Goal: Task Accomplishment & Management: Manage account settings

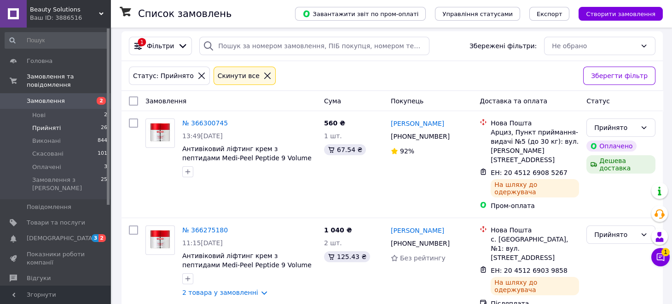
scroll to position [35, 0]
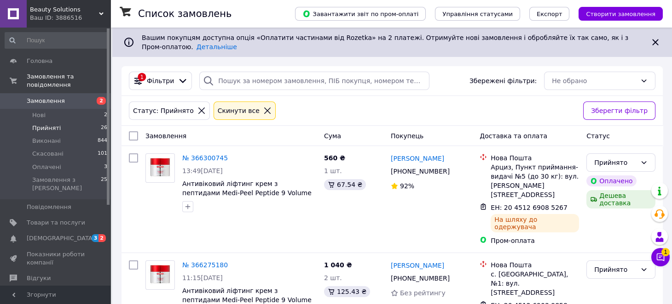
click at [664, 261] on icon at bounding box center [659, 257] width 9 height 9
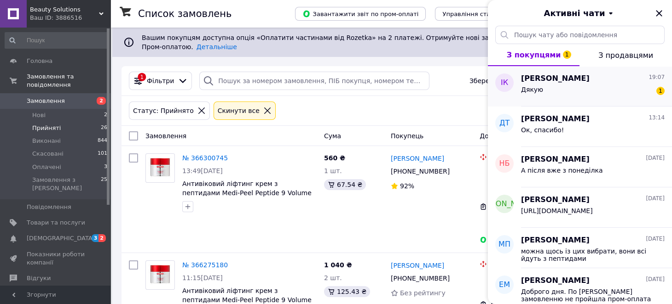
click at [587, 91] on div "Дякую 1" at bounding box center [593, 91] width 144 height 15
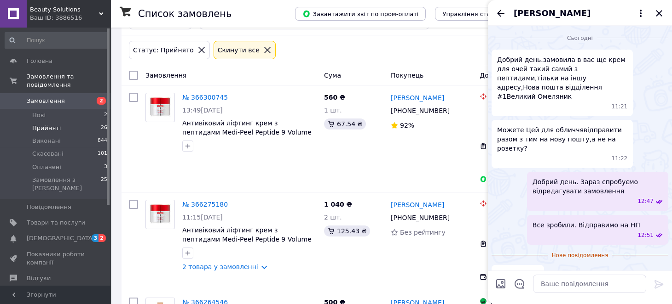
scroll to position [64, 0]
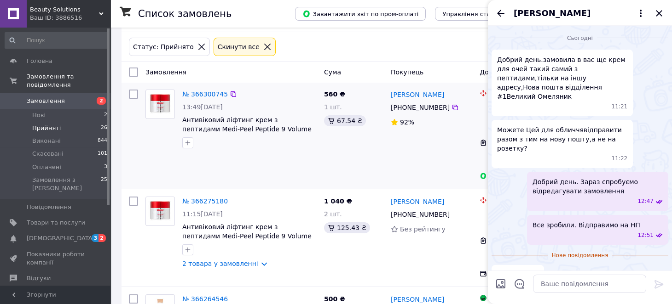
click at [369, 161] on div "560 ₴ 1 шт. 67.54 ₴" at bounding box center [353, 135] width 67 height 99
click at [658, 13] on icon "Закрити" at bounding box center [658, 13] width 6 height 6
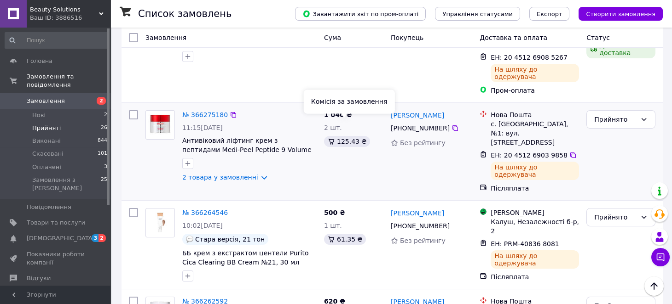
scroll to position [152, 0]
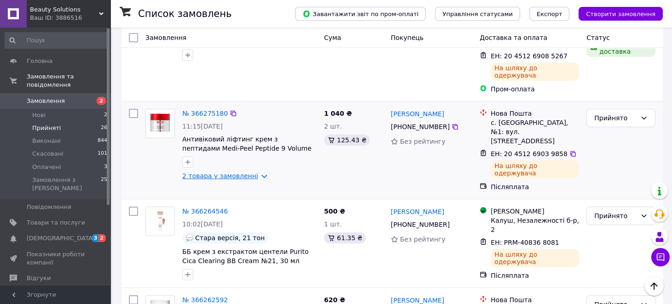
click at [254, 172] on link "2 товара у замовленні" at bounding box center [220, 175] width 76 height 7
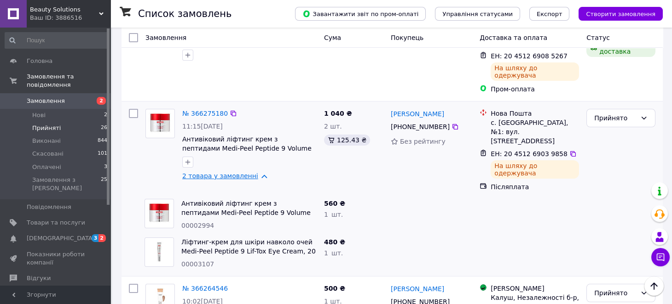
click at [254, 172] on link "2 товара у замовленні" at bounding box center [220, 175] width 76 height 7
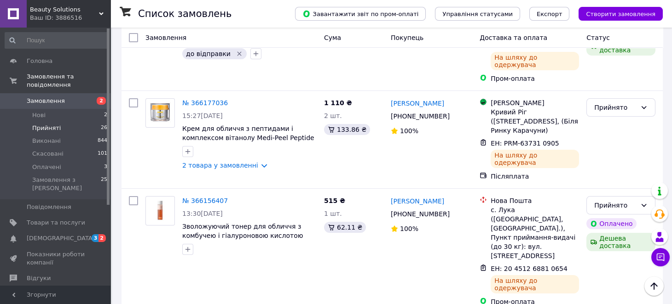
scroll to position [448, 0]
click at [53, 150] on span "Скасовані" at bounding box center [47, 154] width 31 height 8
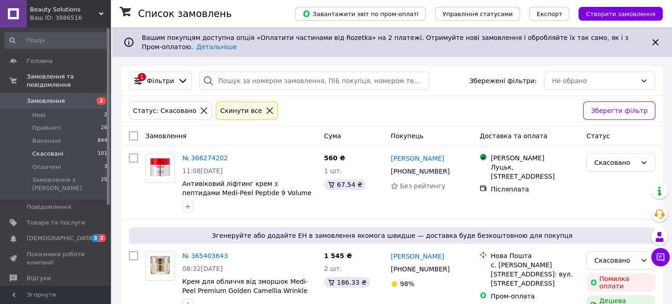
click at [265, 112] on icon at bounding box center [269, 111] width 8 height 8
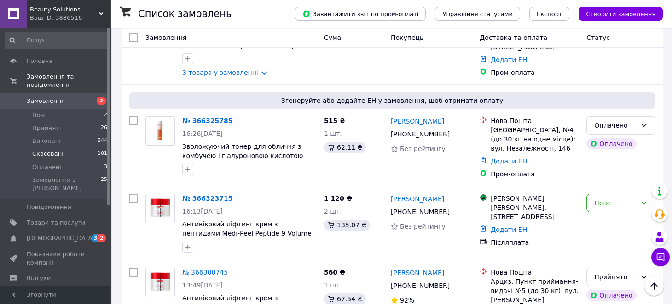
scroll to position [312, 0]
click at [601, 199] on div "Нове" at bounding box center [615, 204] width 42 height 10
click at [603, 214] on li "Прийнято" at bounding box center [620, 213] width 68 height 17
click at [601, 121] on div "Оплачено" at bounding box center [615, 126] width 42 height 10
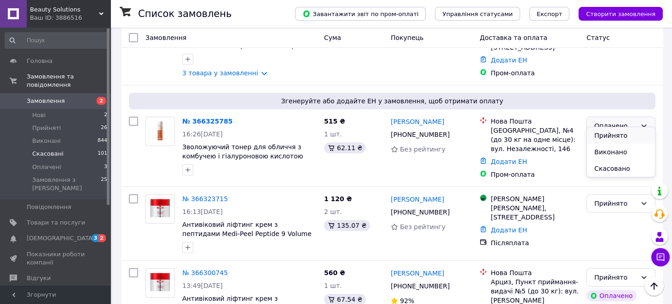
click at [603, 136] on li "Прийнято" at bounding box center [620, 135] width 68 height 17
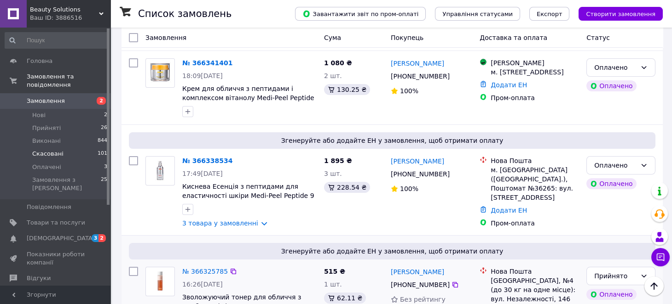
scroll to position [161, 0]
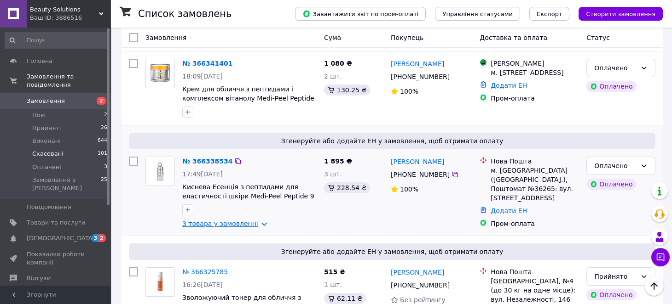
click at [253, 220] on link "3 товара у замовленні" at bounding box center [220, 223] width 76 height 7
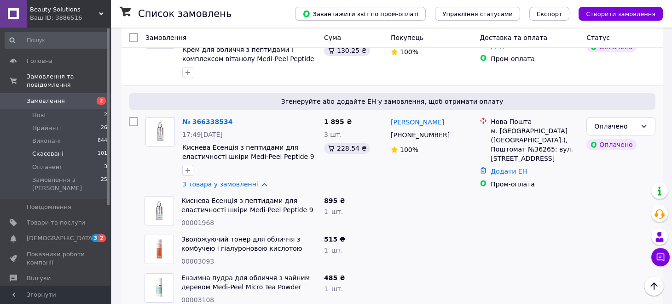
scroll to position [193, 0]
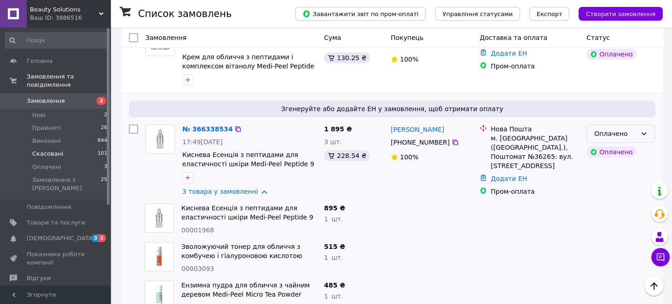
click at [622, 129] on div "Оплачено" at bounding box center [615, 134] width 42 height 10
click at [607, 139] on li "Прийнято" at bounding box center [620, 134] width 68 height 17
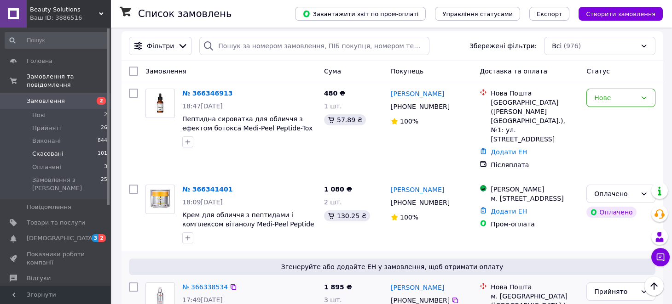
scroll to position [34, 0]
click at [596, 189] on div "Оплачено" at bounding box center [615, 194] width 42 height 10
click at [611, 192] on li "Прийнято" at bounding box center [620, 195] width 68 height 17
click at [616, 100] on div "Нове" at bounding box center [615, 98] width 42 height 10
click at [618, 118] on li "Прийнято" at bounding box center [620, 117] width 68 height 17
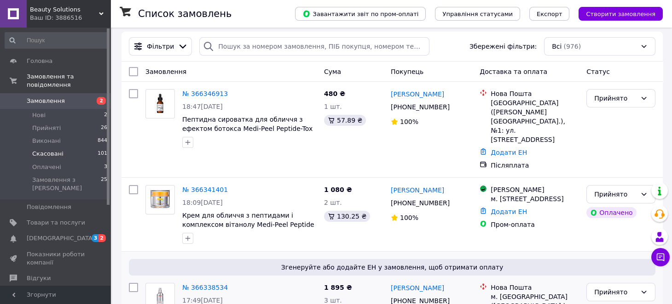
scroll to position [0, 0]
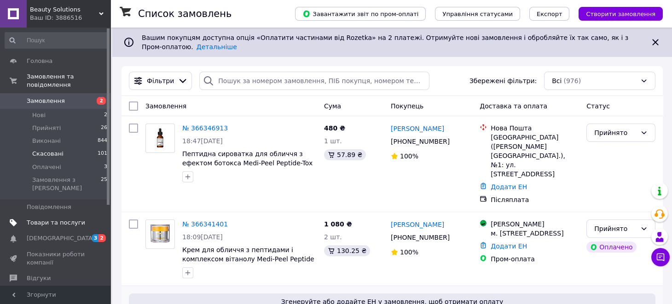
click at [47, 219] on span "Товари та послуги" at bounding box center [56, 223] width 58 height 8
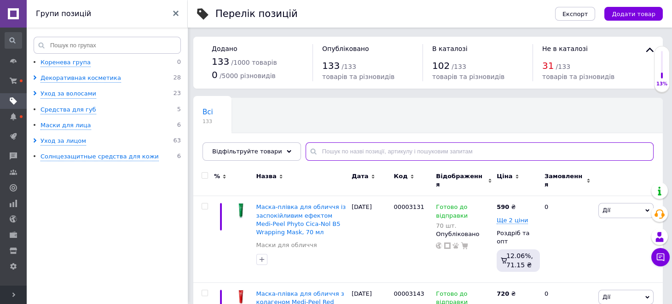
click at [325, 151] on input "text" at bounding box center [479, 152] width 348 height 18
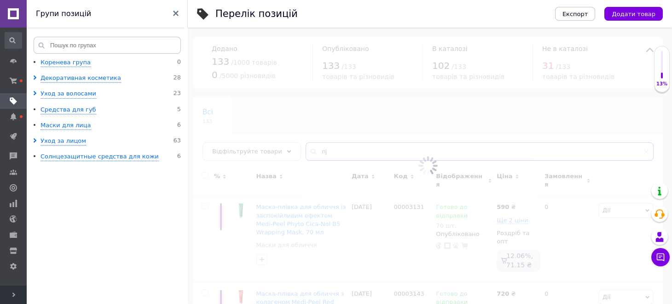
type input "n"
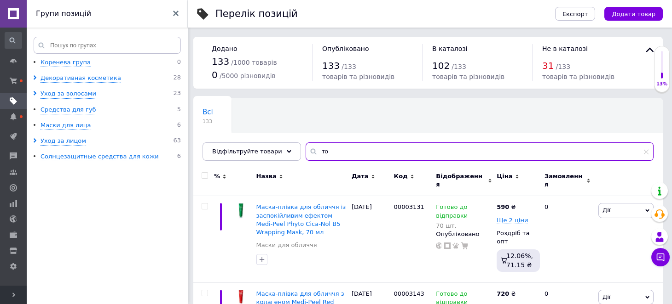
type input "т"
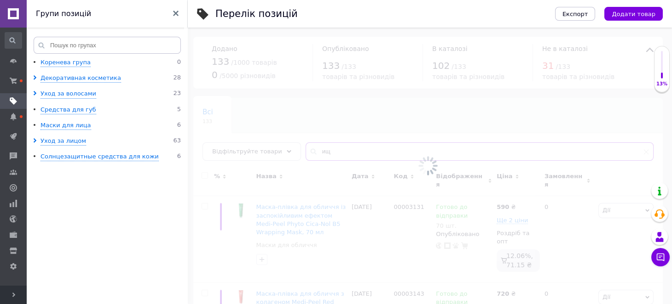
type input "и"
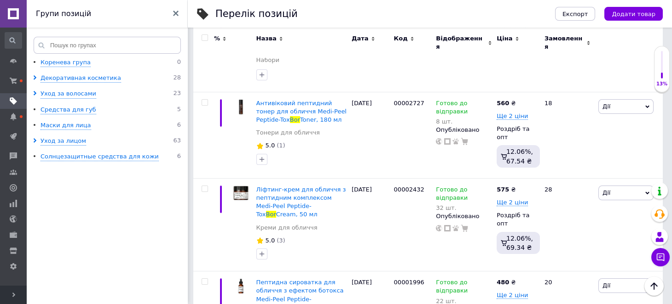
scroll to position [281, 0]
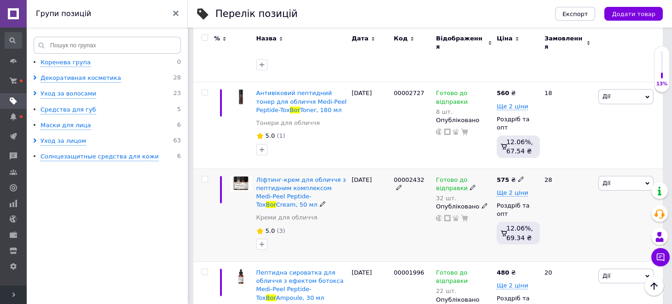
type input "bor"
drag, startPoint x: 255, startPoint y: 163, endPoint x: 265, endPoint y: 188, distance: 27.1
click at [265, 188] on div "Ліфтинг-крем для обличчя з пептидним комплексом Medi-Peel Peptide-Tox Bor Cream…" at bounding box center [301, 215] width 95 height 93
copy span "Ліфтинг-крем для обличчя з пептидним комплексом Medi-Peel Peptide-Tox Bor Cream…"
click at [625, 176] on span "Дії" at bounding box center [625, 183] width 55 height 15
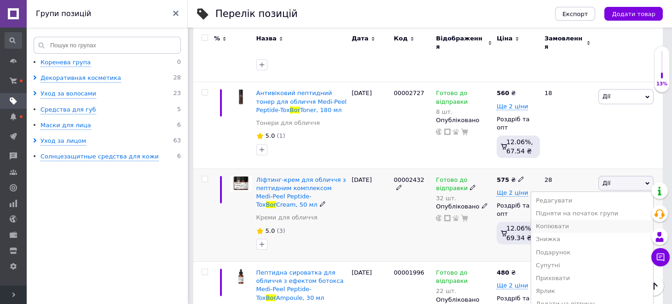
click at [573, 220] on li "Копіювати" at bounding box center [592, 226] width 122 height 13
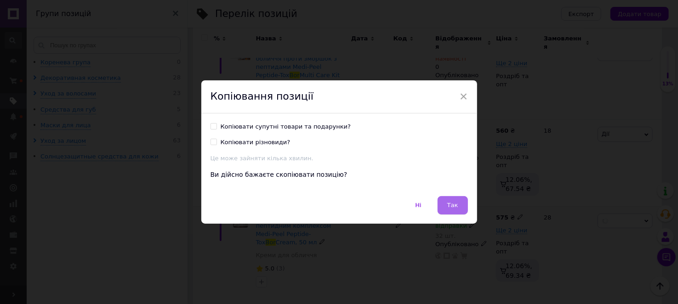
click at [444, 203] on button "Так" at bounding box center [453, 205] width 30 height 18
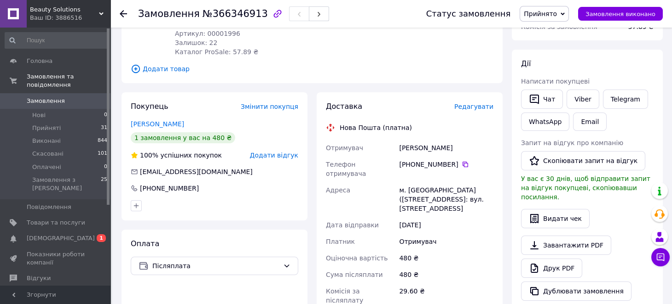
scroll to position [276, 0]
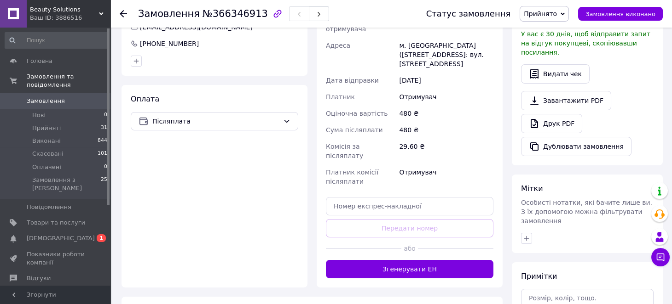
click at [400, 260] on button "Згенерувати ЕН" at bounding box center [409, 269] width 167 height 18
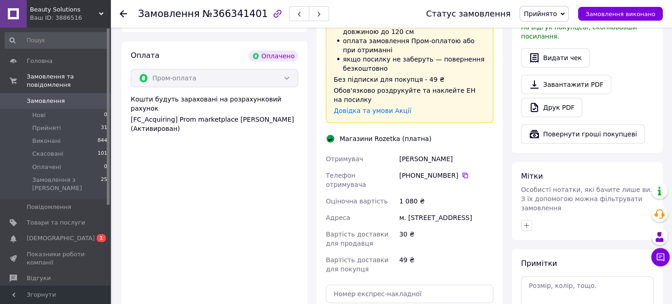
scroll to position [459, 0]
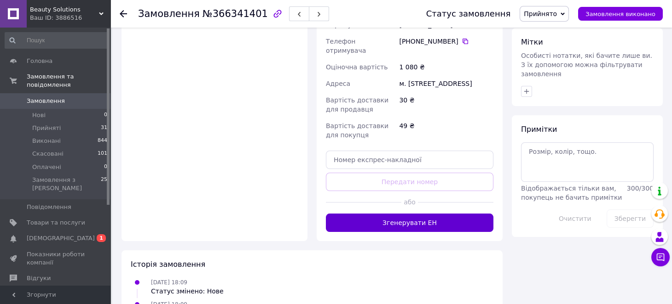
click at [415, 214] on button "Згенерувати ЕН" at bounding box center [409, 223] width 167 height 18
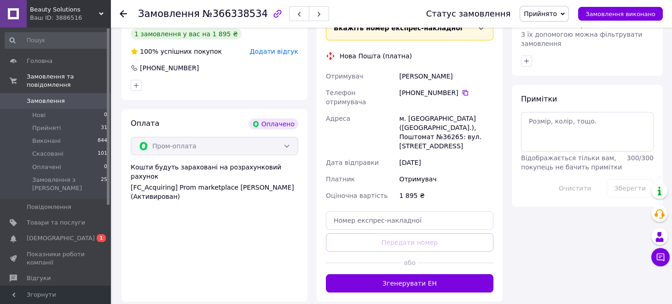
scroll to position [505, 0]
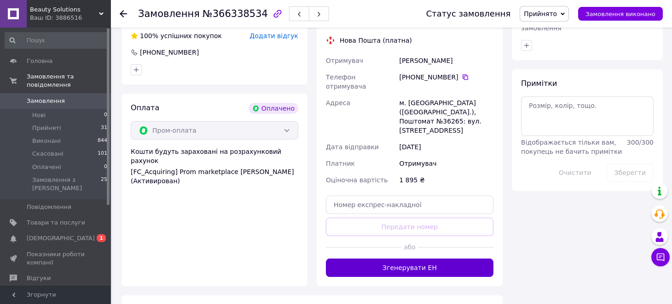
click at [426, 259] on button "Згенерувати ЕН" at bounding box center [409, 268] width 167 height 18
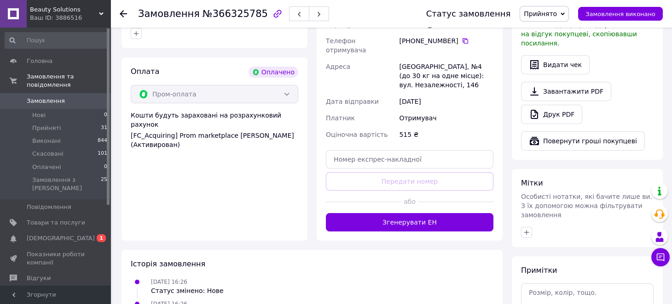
scroll to position [322, 0]
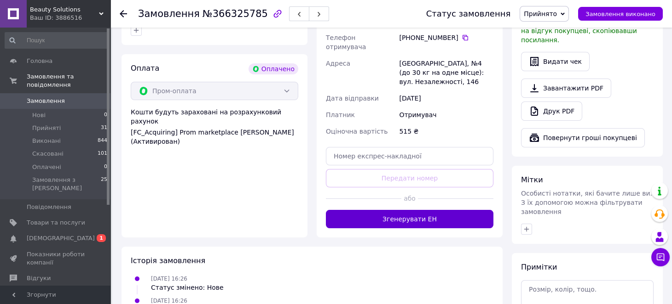
click at [407, 210] on button "Згенерувати ЕН" at bounding box center [409, 219] width 167 height 18
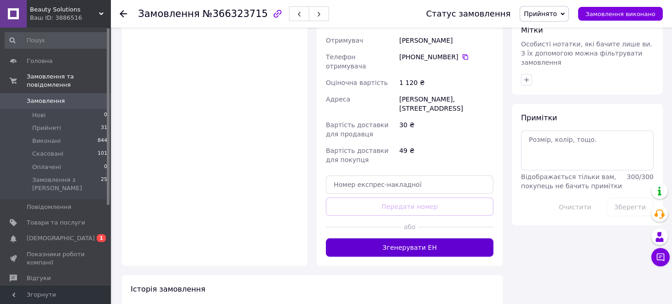
scroll to position [462, 0]
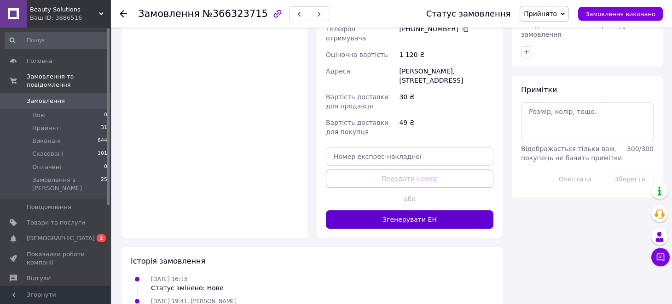
click at [423, 211] on button "Згенерувати ЕН" at bounding box center [409, 220] width 167 height 18
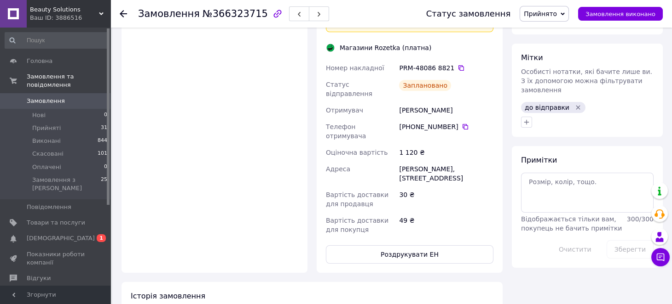
scroll to position [324, 0]
